Goal: Task Accomplishment & Management: Manage account settings

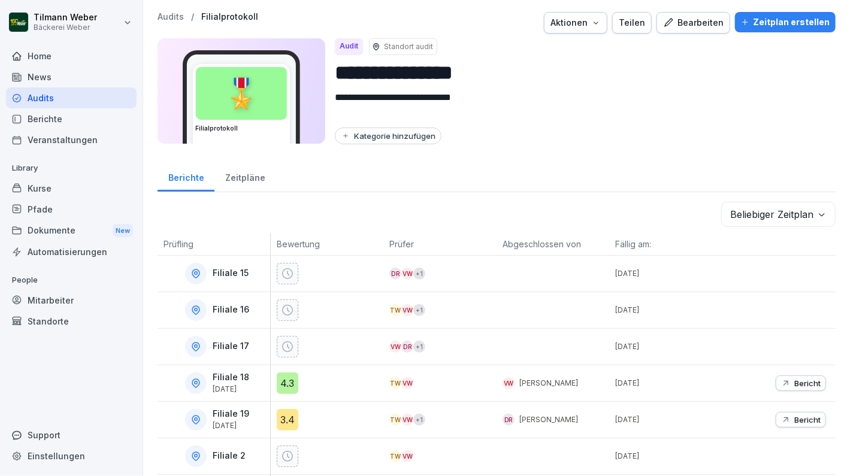
click at [679, 23] on div "Bearbeiten" at bounding box center [693, 22] width 60 height 13
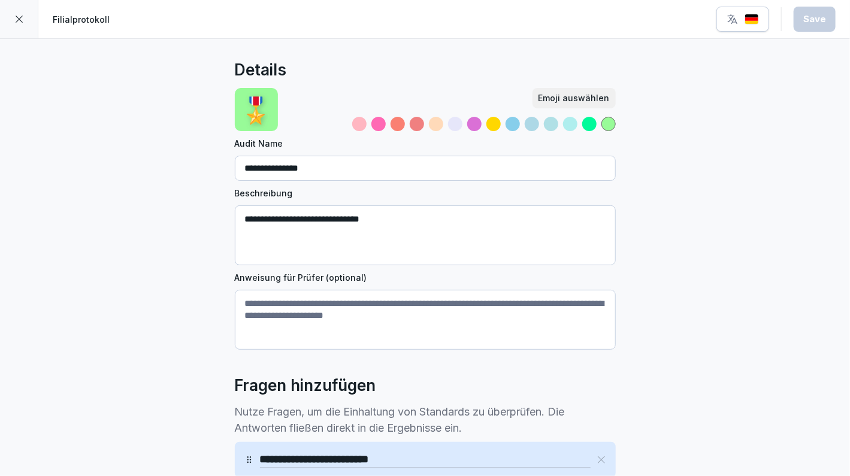
click at [18, 19] on icon at bounding box center [19, 19] width 7 height 7
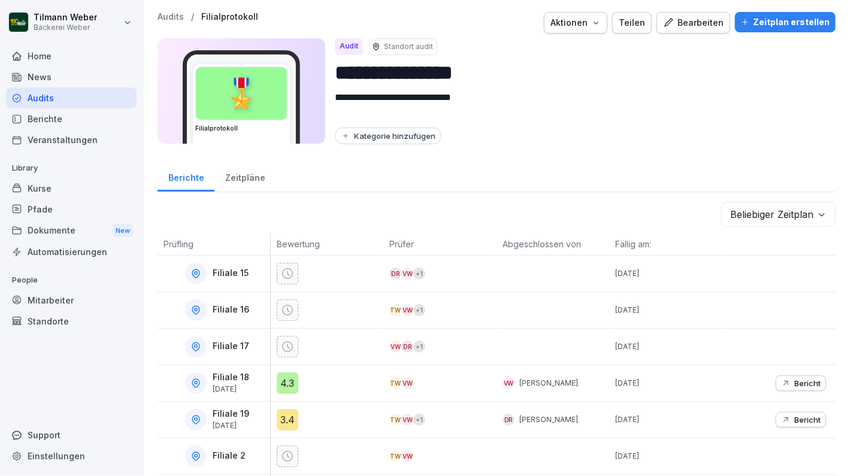
click at [246, 180] on div "Zeitpläne" at bounding box center [244, 176] width 61 height 31
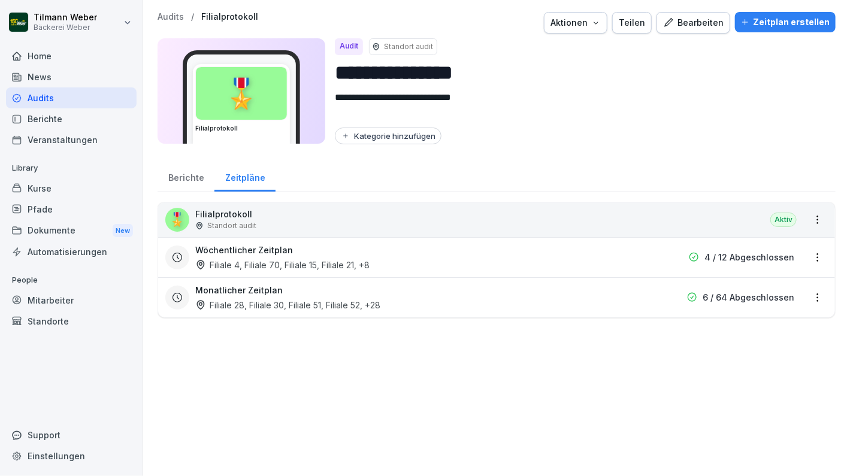
click at [807, 257] on html "**********" at bounding box center [425, 238] width 850 height 476
click at [0, 0] on link "Zeitplan bearbeiten" at bounding box center [0, 0] width 0 height 0
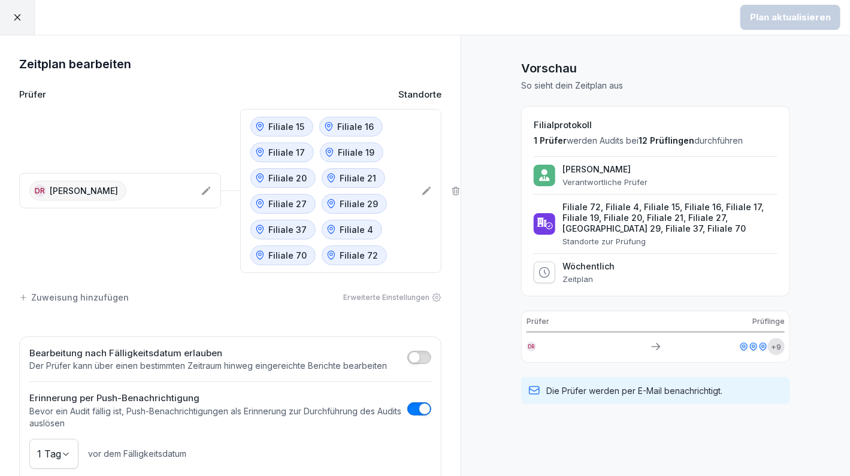
click at [422, 189] on icon at bounding box center [427, 191] width 10 height 10
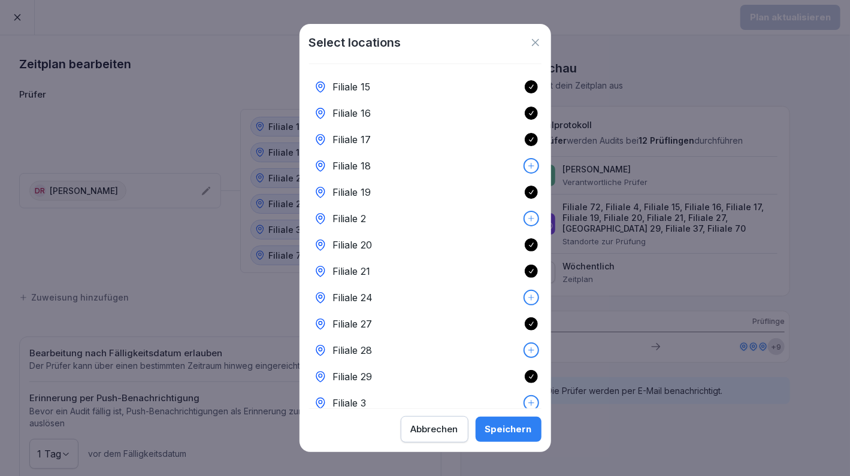
click at [528, 296] on div at bounding box center [531, 297] width 13 height 13
click at [527, 299] on icon at bounding box center [531, 296] width 8 height 8
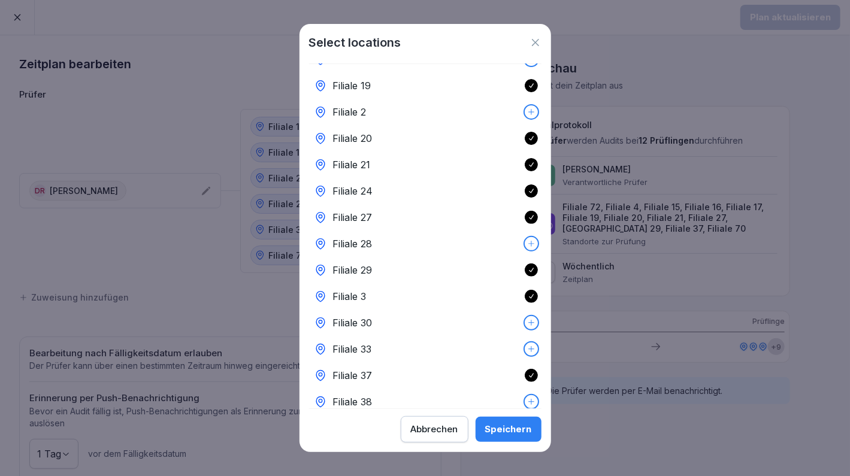
click at [501, 425] on div "Speichern" at bounding box center [508, 429] width 47 height 13
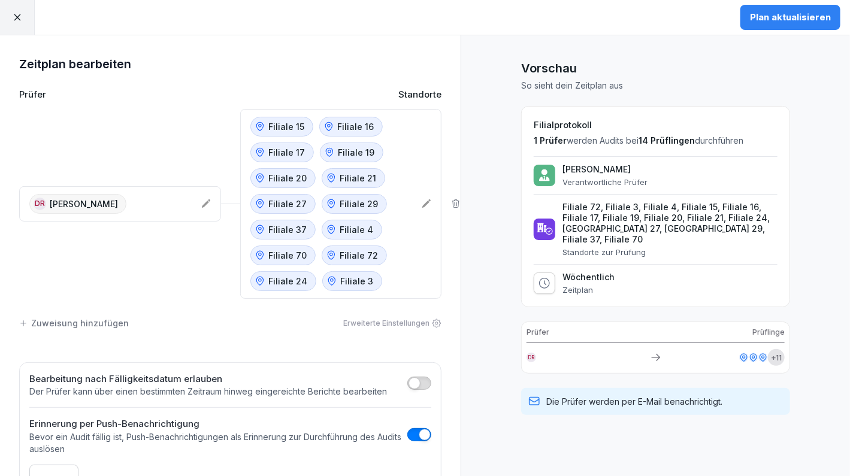
click at [823, 20] on div "Plan aktualisieren" at bounding box center [790, 17] width 81 height 13
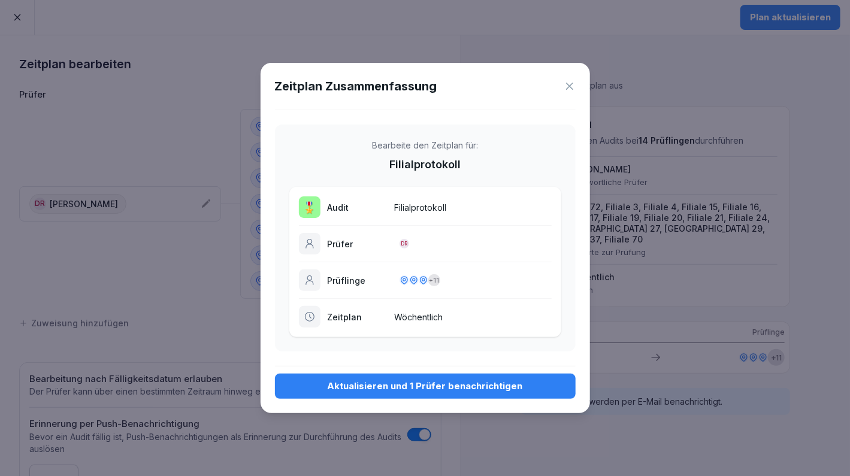
click at [462, 383] on div "Aktualisieren und 1 Prüfer benachrichtigen" at bounding box center [424, 386] width 281 height 13
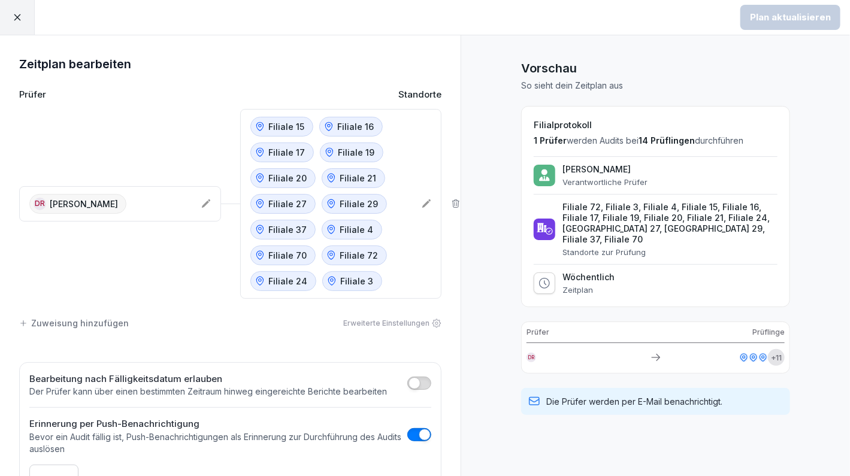
click at [18, 29] on div at bounding box center [17, 17] width 35 height 35
